Goal: Information Seeking & Learning: Find specific fact

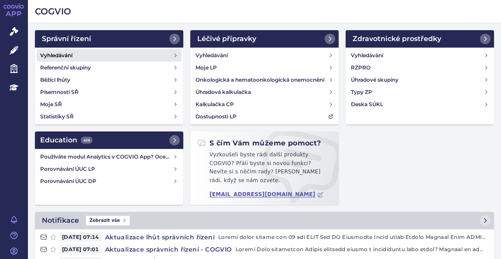
click at [89, 54] on link "Vyhledávání" at bounding box center [109, 55] width 145 height 12
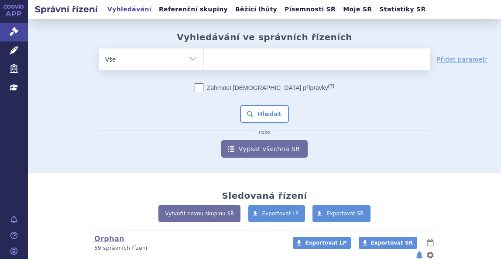
click at [234, 50] on ul at bounding box center [317, 57] width 227 height 18
click at [204, 50] on select at bounding box center [203, 59] width 0 height 22
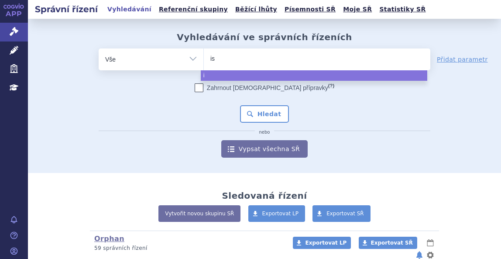
type input "isp"
type input "is"
type input "iso"
type input "isop"
type input "isopr"
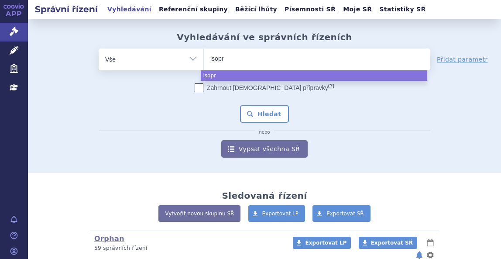
type input "isopri"
type input "isoprino"
type input "isoprinos"
type input "isoprinosi"
type input "isoprinosine"
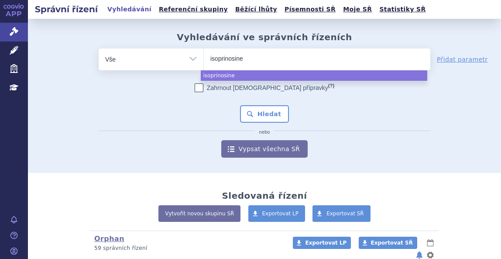
select select "isoprinosine"
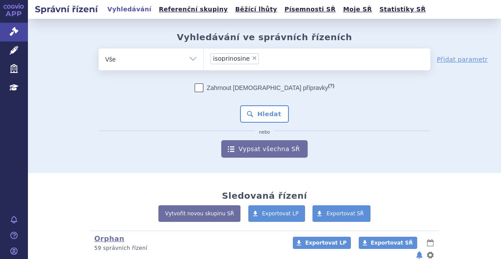
click at [267, 104] on div "Zahrnout bratrské přípravky (?) * Pozor, hledání dle vyhledávacího parametru In…" at bounding box center [265, 120] width 332 height 74
click at [270, 107] on button "Hledat" at bounding box center [264, 113] width 49 height 17
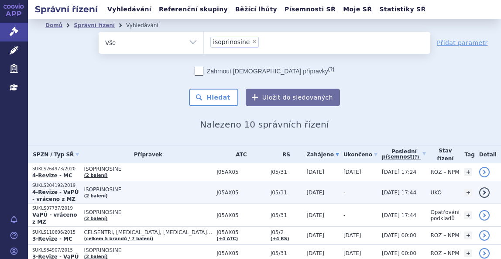
click at [79, 186] on p "SUKLS204192/2019" at bounding box center [55, 185] width 47 height 6
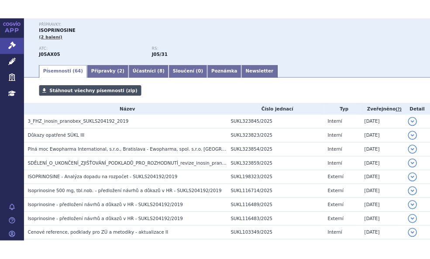
scroll to position [131, 0]
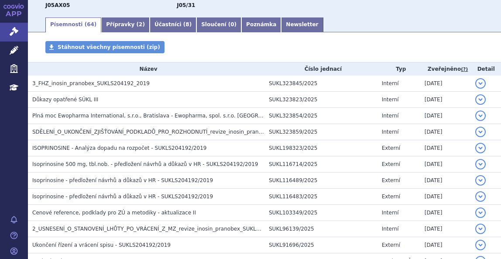
click at [338, 19] on ul "Písemnosti ( 64 ) Přípravky ( 2 ) Účastníci ( 8 ) Sloučení ( 0 ) Poznámka Newsl…" at bounding box center [264, 25] width 438 height 16
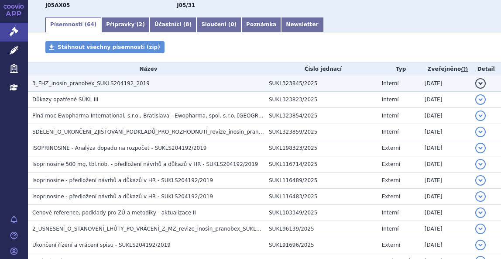
click at [75, 79] on h3 "3_FHZ_inosin_pranobex_SUKLS204192_2019" at bounding box center [148, 83] width 232 height 9
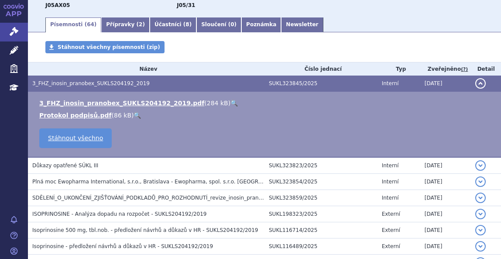
click at [206, 98] on td "3_FHZ_inosin_pranobex_SUKLS204192_2019.pdf ( 284 kB ) 🔍 Protokol podpisů.pdf ( …" at bounding box center [264, 125] width 473 height 66
click at [230, 100] on link "🔍" at bounding box center [233, 103] width 7 height 7
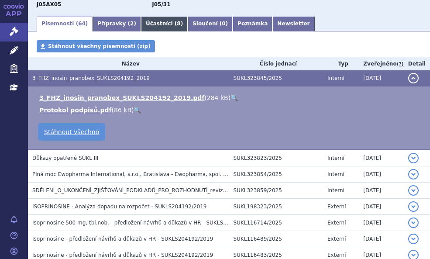
click at [141, 22] on link "Účastníci ( 8 )" at bounding box center [164, 24] width 47 height 15
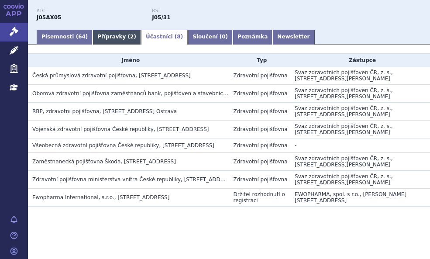
click at [110, 34] on link "Přípravky ( 2 )" at bounding box center [117, 37] width 48 height 15
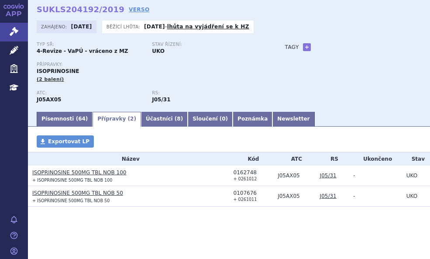
scroll to position [36, 0]
drag, startPoint x: 292, startPoint y: 176, endPoint x: 269, endPoint y: 172, distance: 23.2
click at [273, 172] on td "J05AX05" at bounding box center [294, 175] width 42 height 21
copy td "J05AX05"
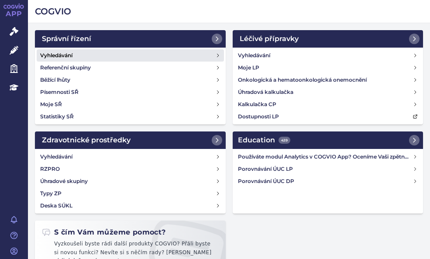
click at [72, 52] on h4 "Vyhledávání" at bounding box center [56, 55] width 32 height 9
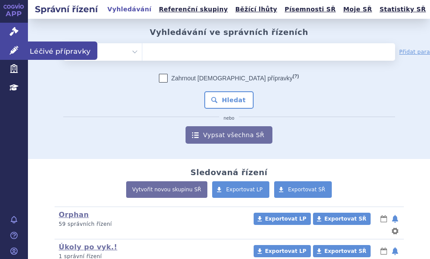
click at [17, 51] on icon at bounding box center [14, 50] width 9 height 9
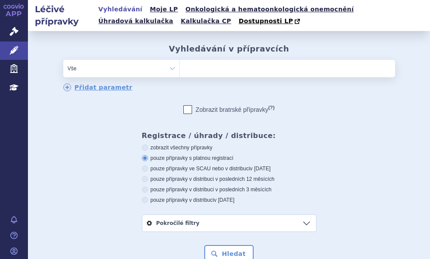
click at [213, 69] on ul at bounding box center [287, 67] width 215 height 14
click at [180, 69] on select at bounding box center [179, 67] width 0 height 17
paste input "J05AX05"
type input "J05AX05"
select select "J05AX05"
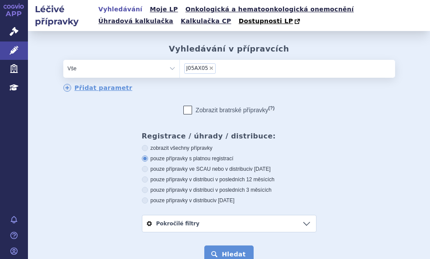
click at [237, 249] on button "Hledat" at bounding box center [228, 253] width 49 height 17
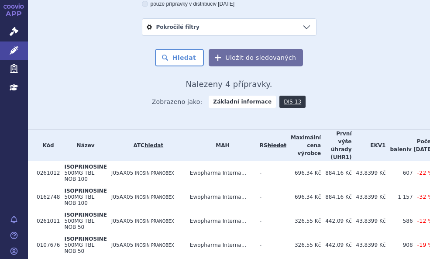
scroll to position [250, 0]
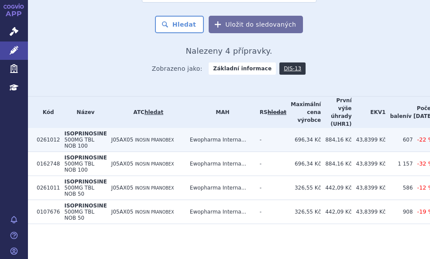
click at [114, 137] on span "J05AX05" at bounding box center [122, 140] width 22 height 6
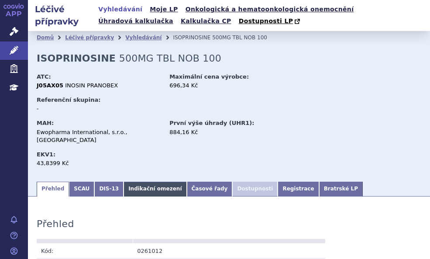
click at [127, 182] on link "Indikační omezení" at bounding box center [155, 189] width 63 height 15
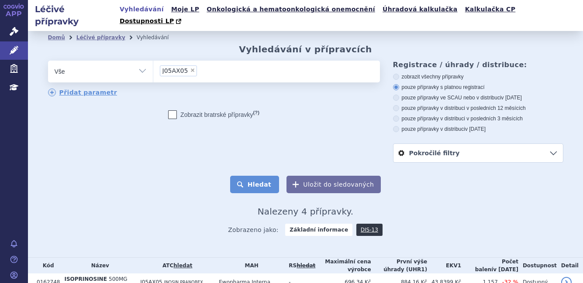
click at [241, 193] on button "Hledat" at bounding box center [254, 184] width 49 height 17
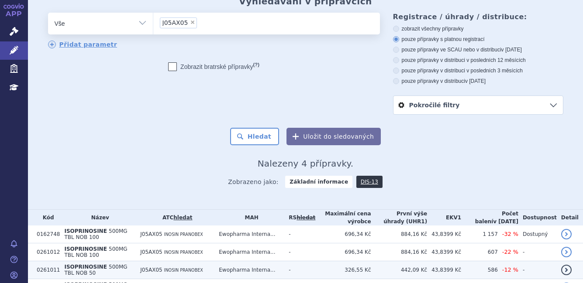
scroll to position [158, 0]
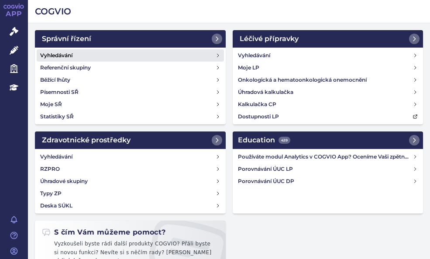
click at [67, 53] on h4 "Vyhledávání" at bounding box center [56, 55] width 32 height 9
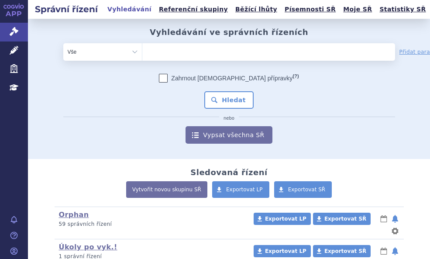
click at [175, 49] on ul at bounding box center [242, 50] width 200 height 14
click at [142, 49] on select at bounding box center [142, 51] width 0 height 17
paste input "J05AX05"
type input "J05AX05"
select select "J05AX05"
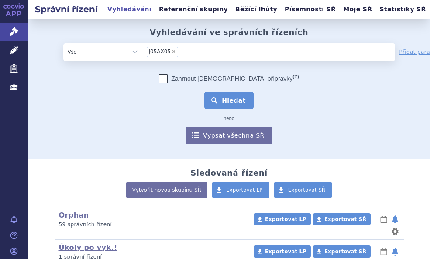
click at [225, 95] on button "Hledat" at bounding box center [228, 100] width 49 height 17
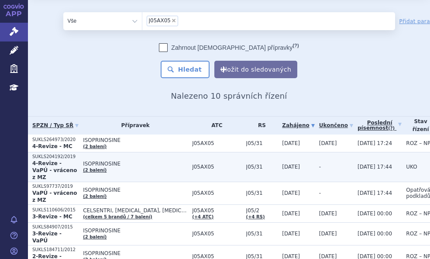
scroll to position [44, 0]
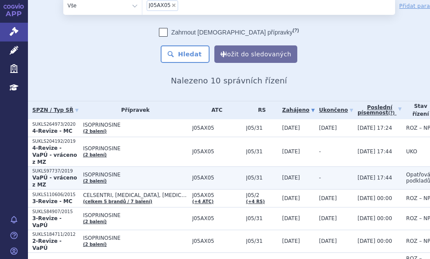
click at [117, 172] on span "ISOPRINOSINE" at bounding box center [135, 175] width 105 height 6
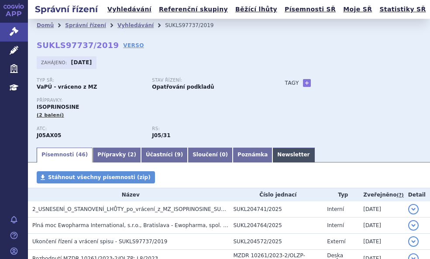
click at [272, 152] on link "Newsletter" at bounding box center [293, 155] width 42 height 15
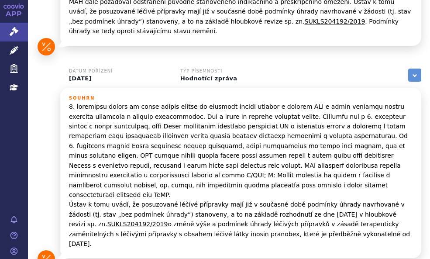
scroll to position [698, 0]
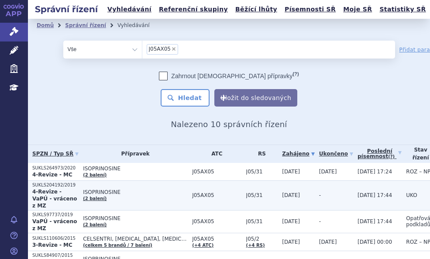
scroll to position [44, 0]
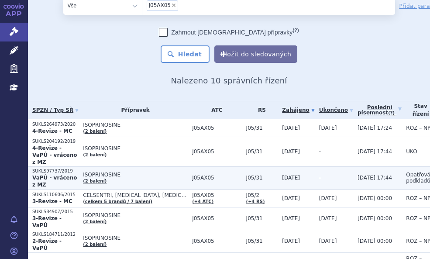
click at [60, 175] on strong "VaPÚ - vráceno z MZ" at bounding box center [54, 181] width 45 height 13
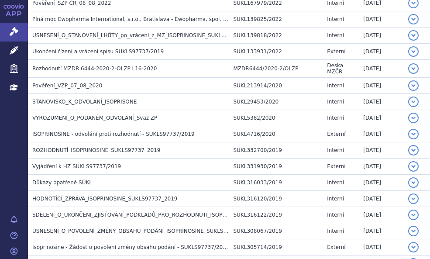
scroll to position [519, 0]
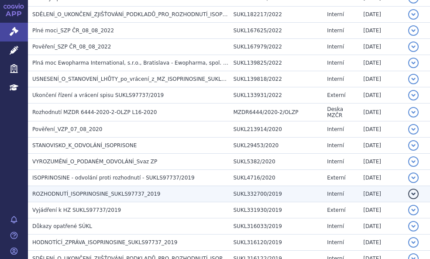
click at [123, 191] on span "ROZHODNUTÍ_ISOPRINOSINE_SUKLS97737_2019" at bounding box center [96, 194] width 128 height 6
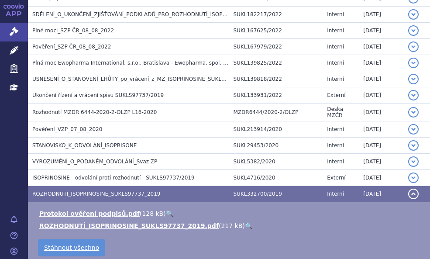
click at [245, 222] on link "🔍" at bounding box center [248, 225] width 7 height 7
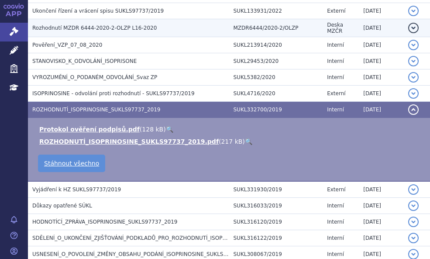
scroll to position [607, 0]
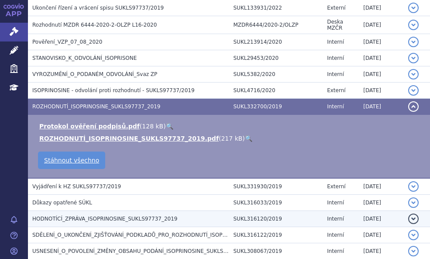
click at [84, 216] on span "HODNOTÍCÍ_ZPRÁVA_ISOPRINOSINE_SUKLS97737_2019" at bounding box center [104, 219] width 145 height 6
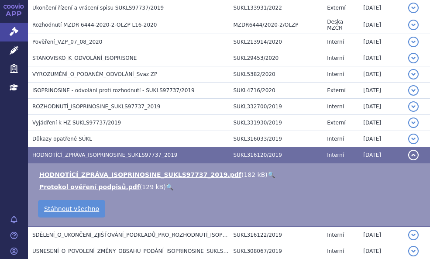
click at [268, 171] on link "🔍" at bounding box center [271, 174] width 7 height 7
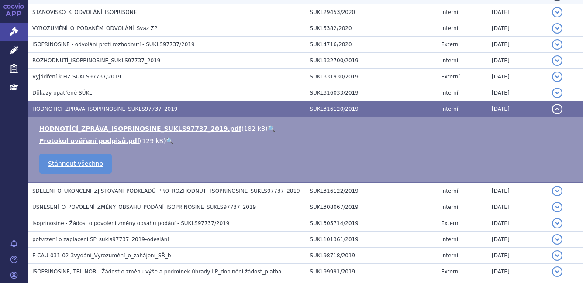
scroll to position [657, 0]
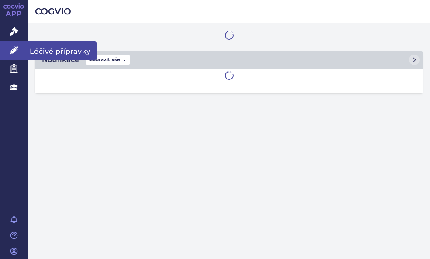
click at [20, 50] on link "Léčivé přípravky" at bounding box center [14, 50] width 28 height 18
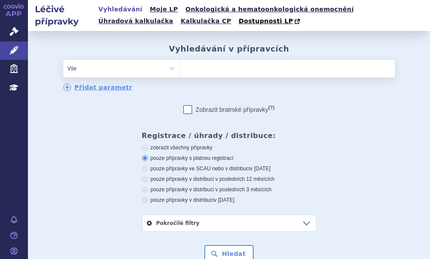
click at [208, 65] on ul at bounding box center [287, 67] width 215 height 14
click at [180, 65] on select at bounding box center [179, 67] width 0 height 17
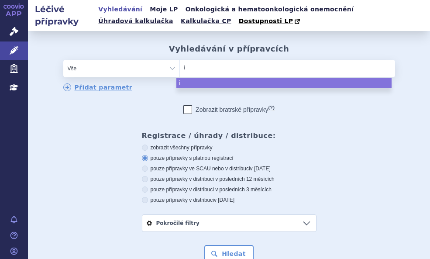
type input "is"
type input "iso"
type input "isop"
type input "isopr"
type input "isoprin"
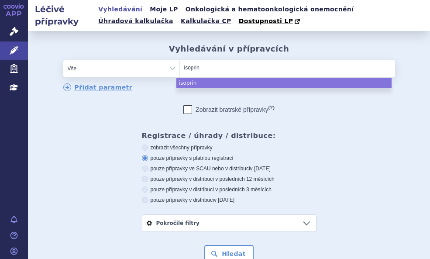
type input "isoprino"
type input "isoprinosi"
type input "isoprinosin"
type input "isoprinosine"
type input "isoprinosine)"
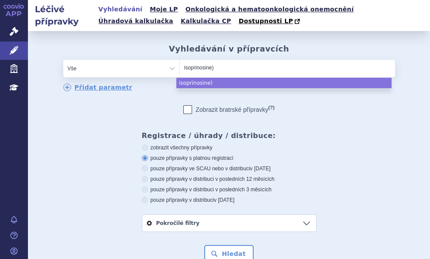
type input "isoprinosine"
select select "isoprinosine"
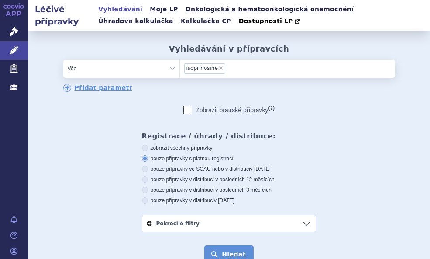
click at [247, 255] on button "Hledat" at bounding box center [228, 253] width 49 height 17
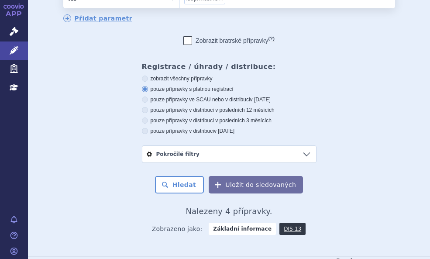
scroll to position [175, 0]
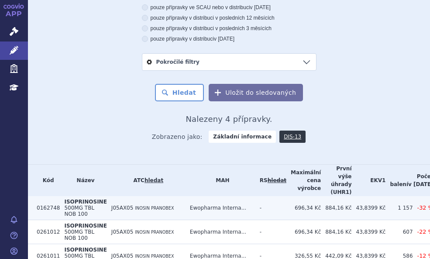
click at [118, 214] on td "J05AX05 INOSIN PRANOBEX" at bounding box center [146, 208] width 79 height 24
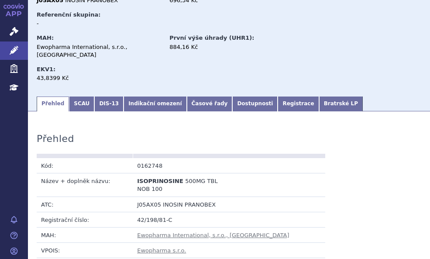
scroll to position [87, 0]
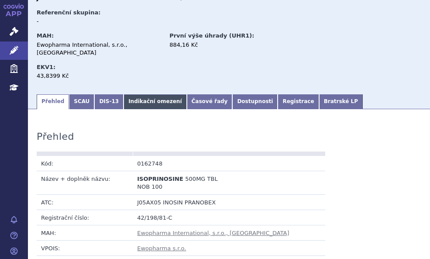
click at [135, 94] on link "Indikační omezení" at bounding box center [155, 101] width 63 height 15
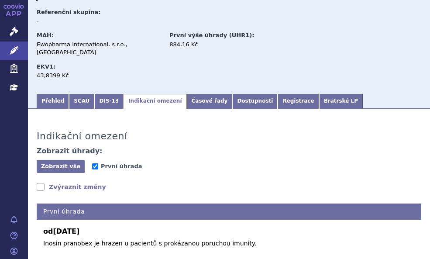
scroll to position [87, 0]
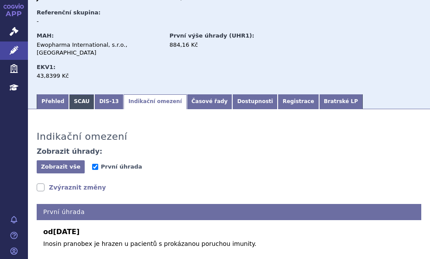
click at [79, 94] on link "SCAU" at bounding box center [81, 101] width 25 height 15
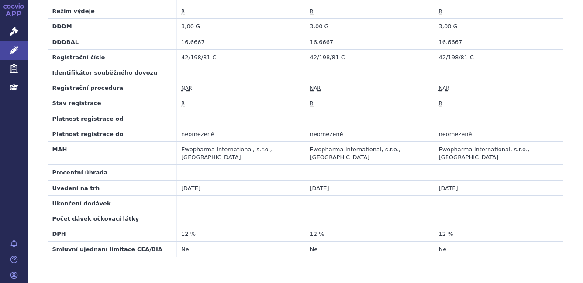
scroll to position [807, 0]
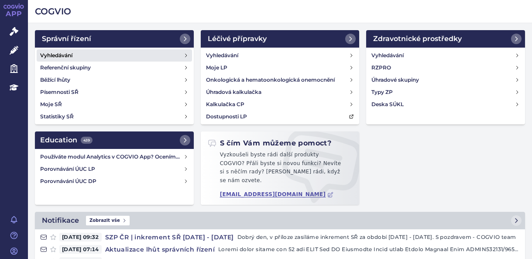
click at [71, 51] on link "Vyhledávání" at bounding box center [114, 55] width 155 height 12
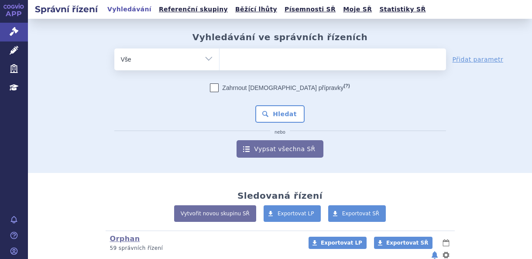
click at [247, 58] on ul at bounding box center [333, 57] width 227 height 18
click at [220, 58] on select at bounding box center [219, 59] width 0 height 22
type input "no"
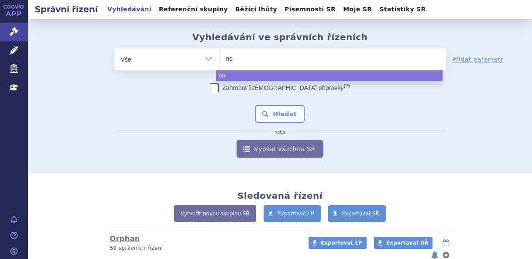
type input "not"
type input "notr"
type input "notro"
type input "notropo"
type input "notropoh"
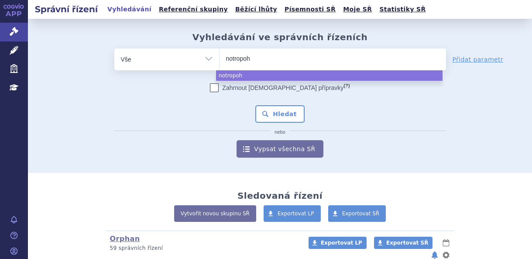
type input "notropohl"
select select "notropohl"
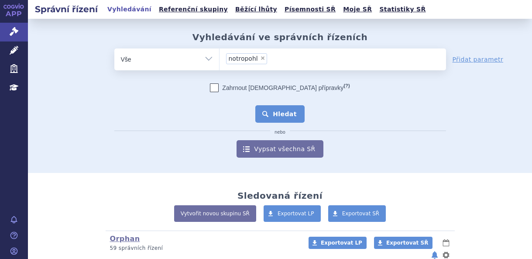
click at [288, 110] on button "Hledat" at bounding box center [279, 113] width 49 height 17
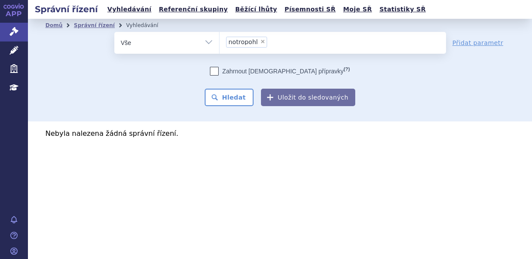
click at [261, 41] on span "×" at bounding box center [262, 41] width 5 height 5
click at [220, 41] on select "notropohl" at bounding box center [219, 42] width 0 height 22
select select
type input "ni"
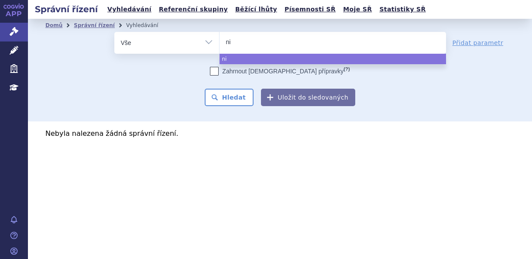
type input "nit"
type input "nitr"
type input "nitro"
type input "nitropo"
type input "nitropoh"
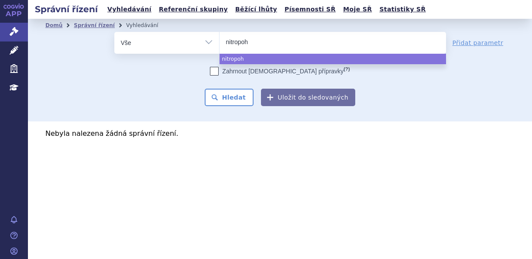
type input "nitropo"
type input "nitrop"
type input "nitro"
select select "nitro"
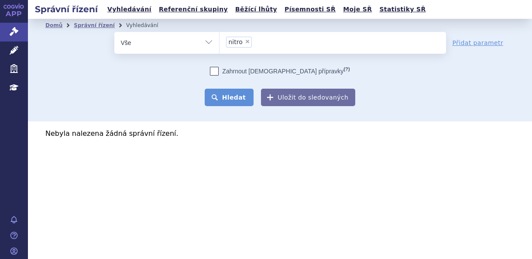
click at [236, 103] on button "Hledat" at bounding box center [229, 97] width 49 height 17
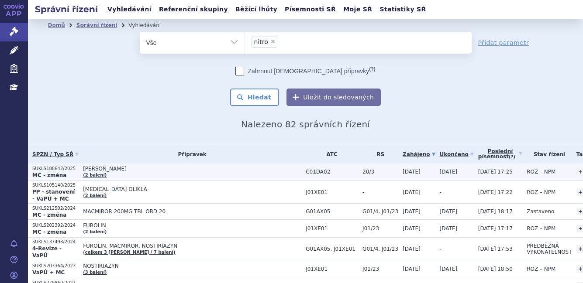
click at [129, 168] on span "[PERSON_NAME]" at bounding box center [192, 169] width 218 height 6
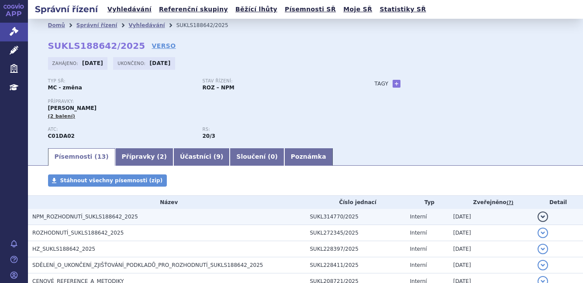
click at [141, 218] on h3 "NPM_ROZHODNUTÍ_SUKLS188642_2025" at bounding box center [168, 217] width 273 height 9
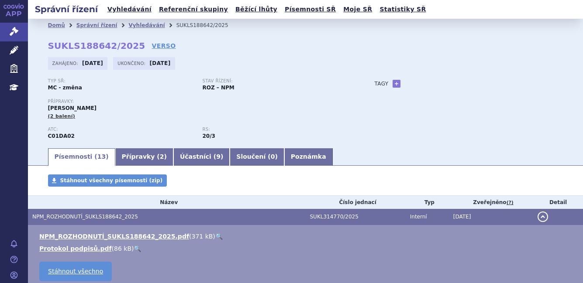
click at [215, 236] on link "🔍" at bounding box center [218, 236] width 7 height 7
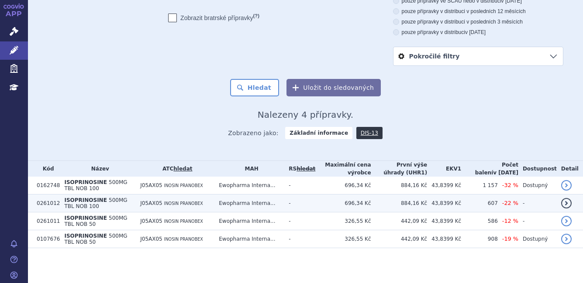
scroll to position [158, 0]
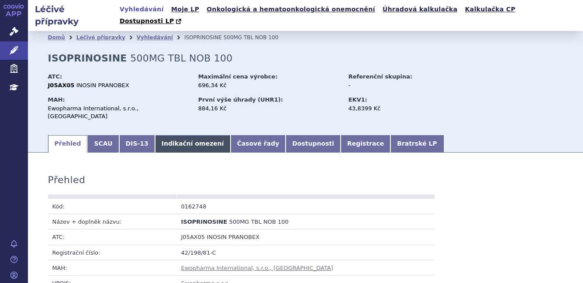
click at [155, 135] on link "Indikační omezení" at bounding box center [193, 143] width 76 height 17
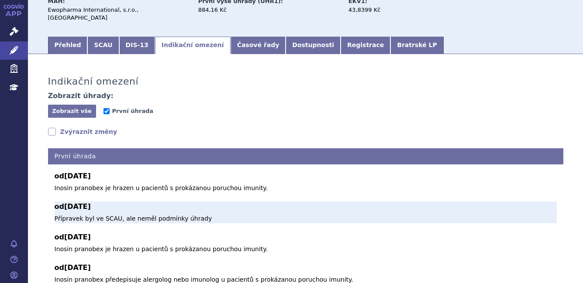
scroll to position [172, 0]
